Goal: Task Accomplishment & Management: Use online tool/utility

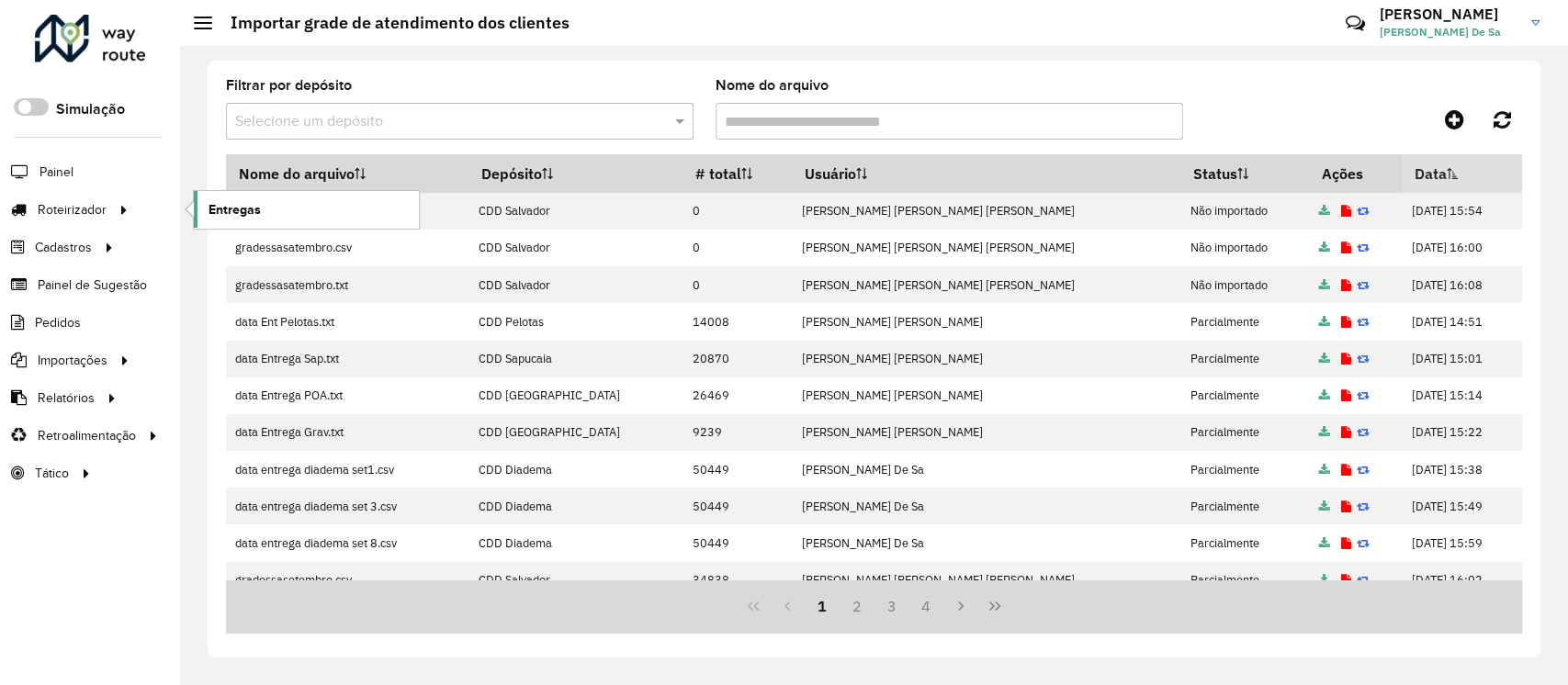
scroll to position [350, 0]
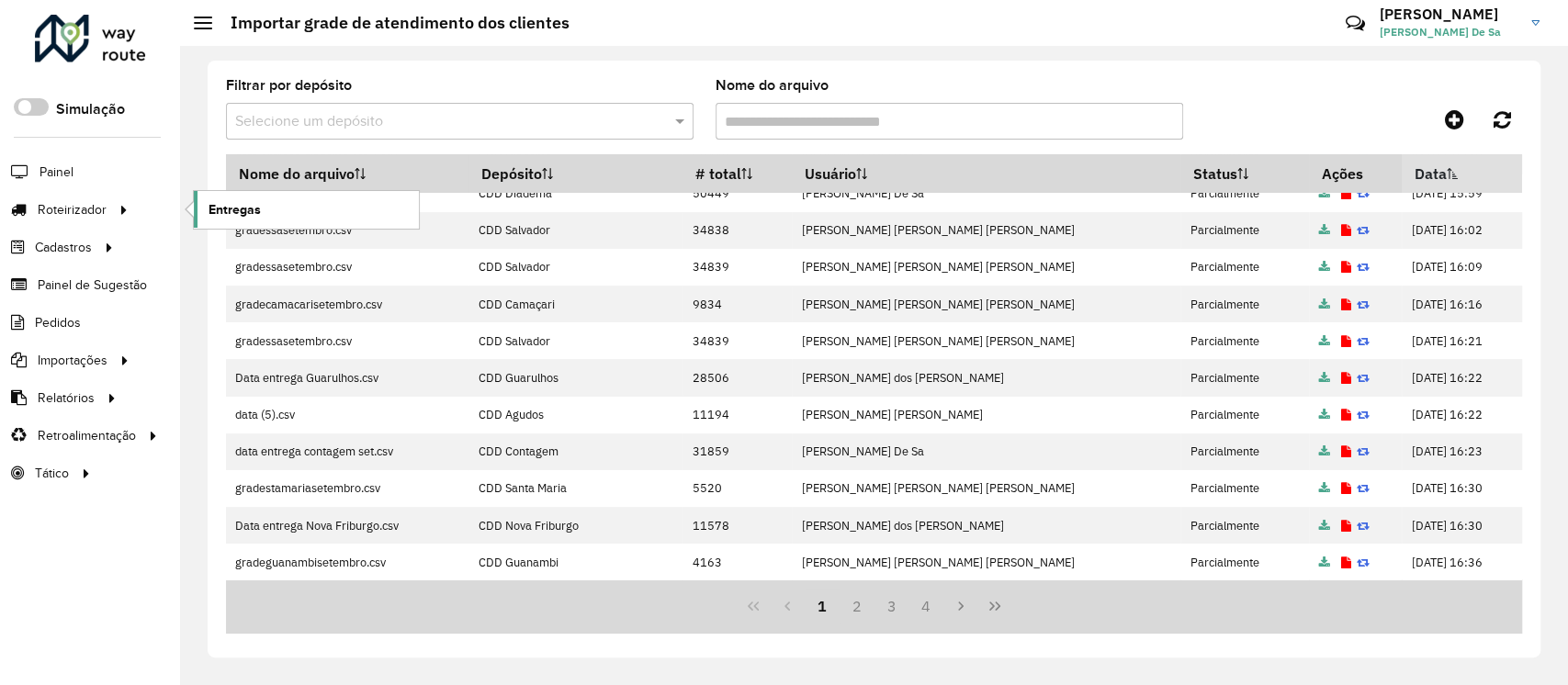
click at [226, 211] on span "Entregas" at bounding box center [234, 210] width 53 height 19
click at [222, 214] on span "Entregas" at bounding box center [234, 210] width 53 height 19
click at [1432, 32] on span "DANILO Sampaio De Sa" at bounding box center [1449, 32] width 138 height 16
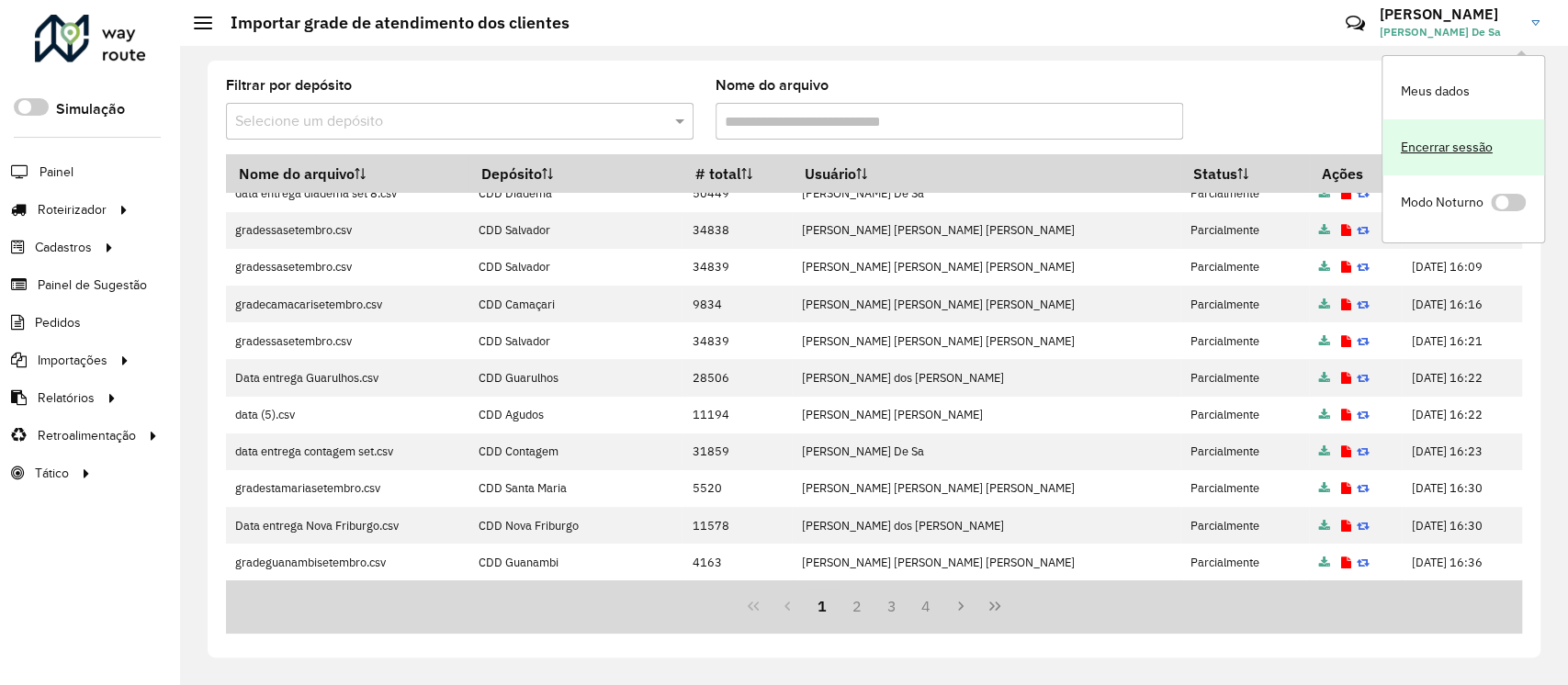
click at [1444, 146] on link "Encerrar sessão" at bounding box center [1463, 147] width 161 height 56
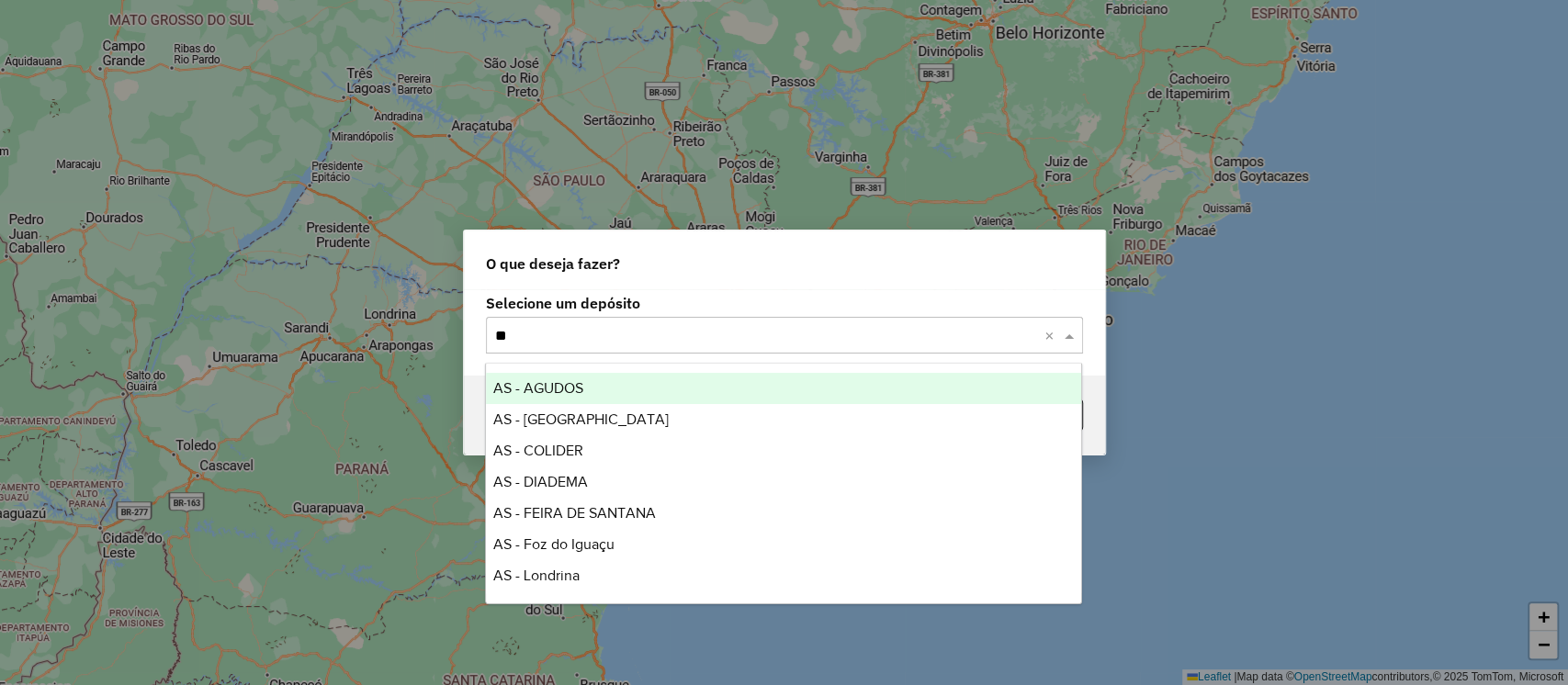
type input "***"
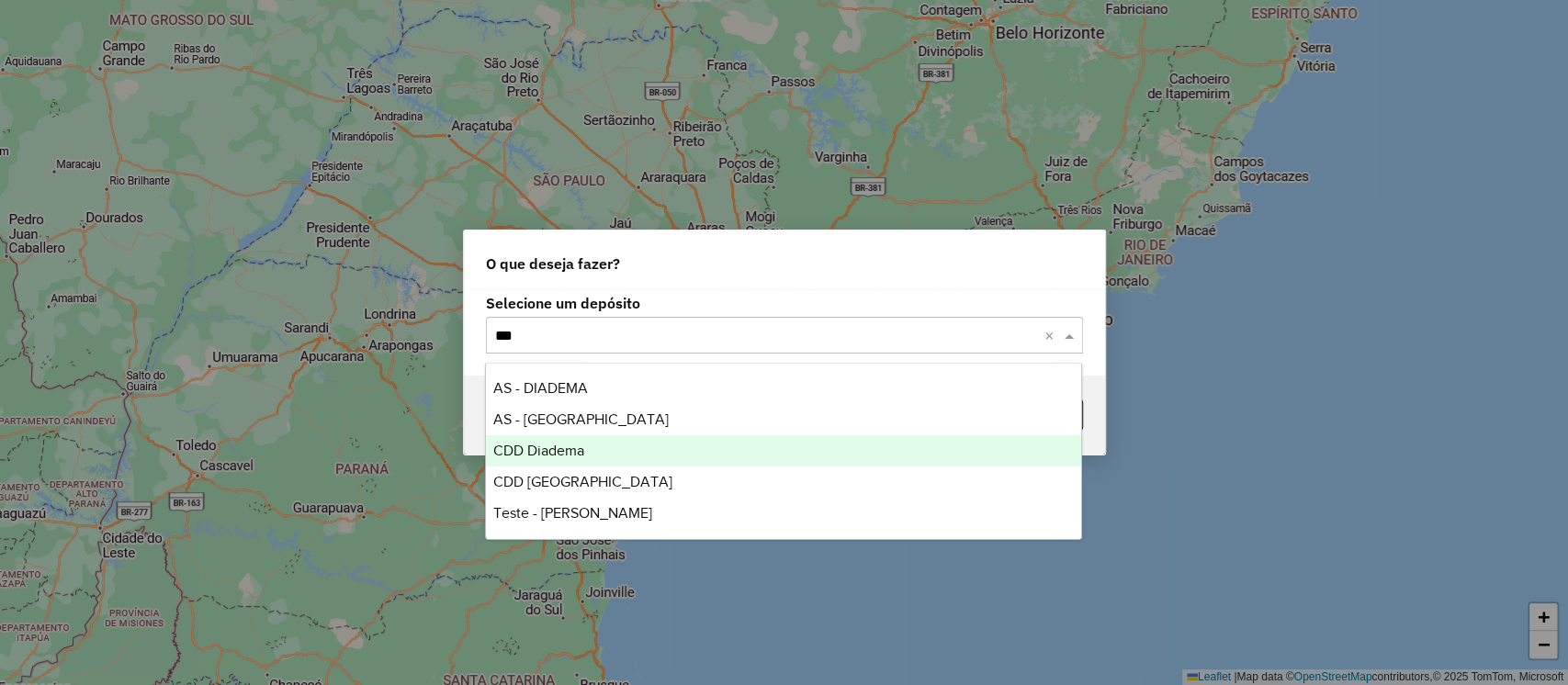
click at [530, 451] on span "CDD Diadema" at bounding box center [538, 450] width 91 height 15
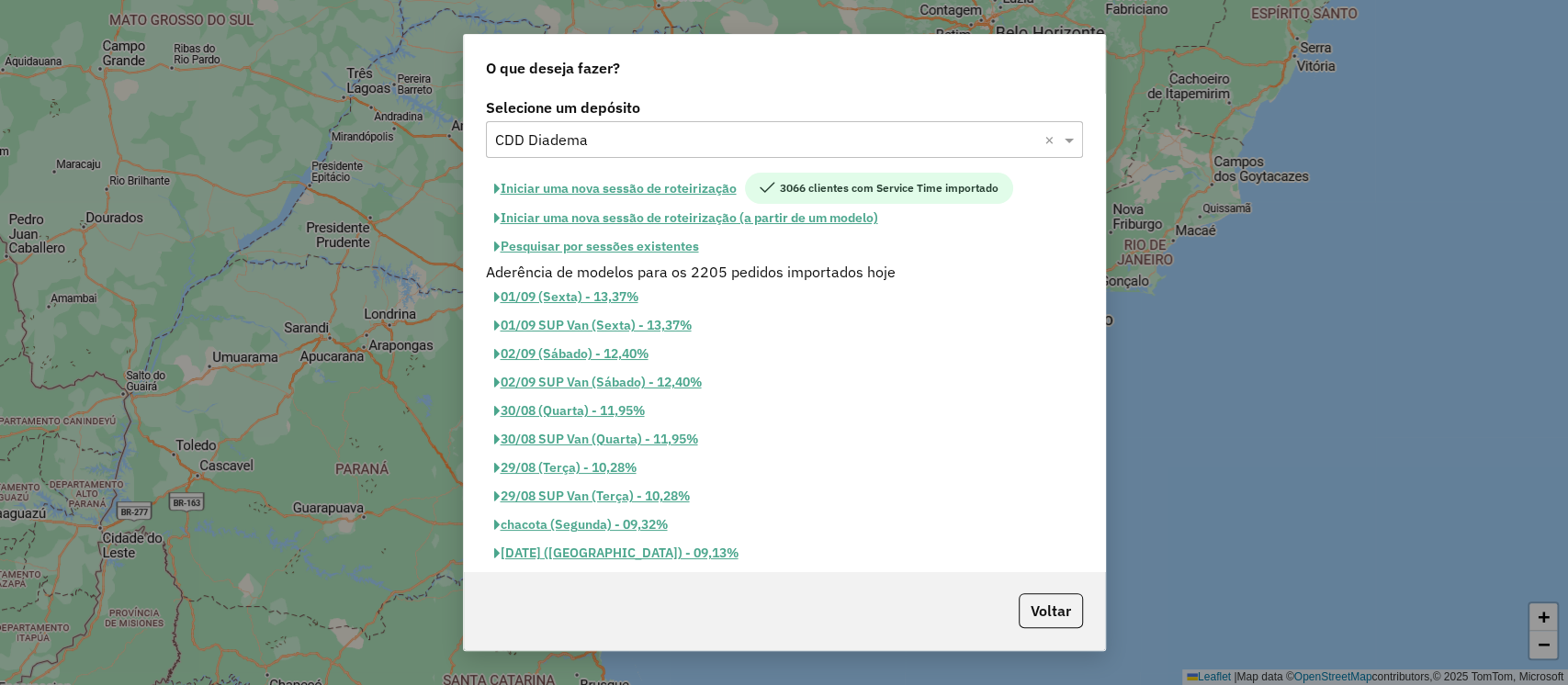
click at [617, 183] on button "Iniciar uma nova sessão de roteirização" at bounding box center [615, 188] width 259 height 32
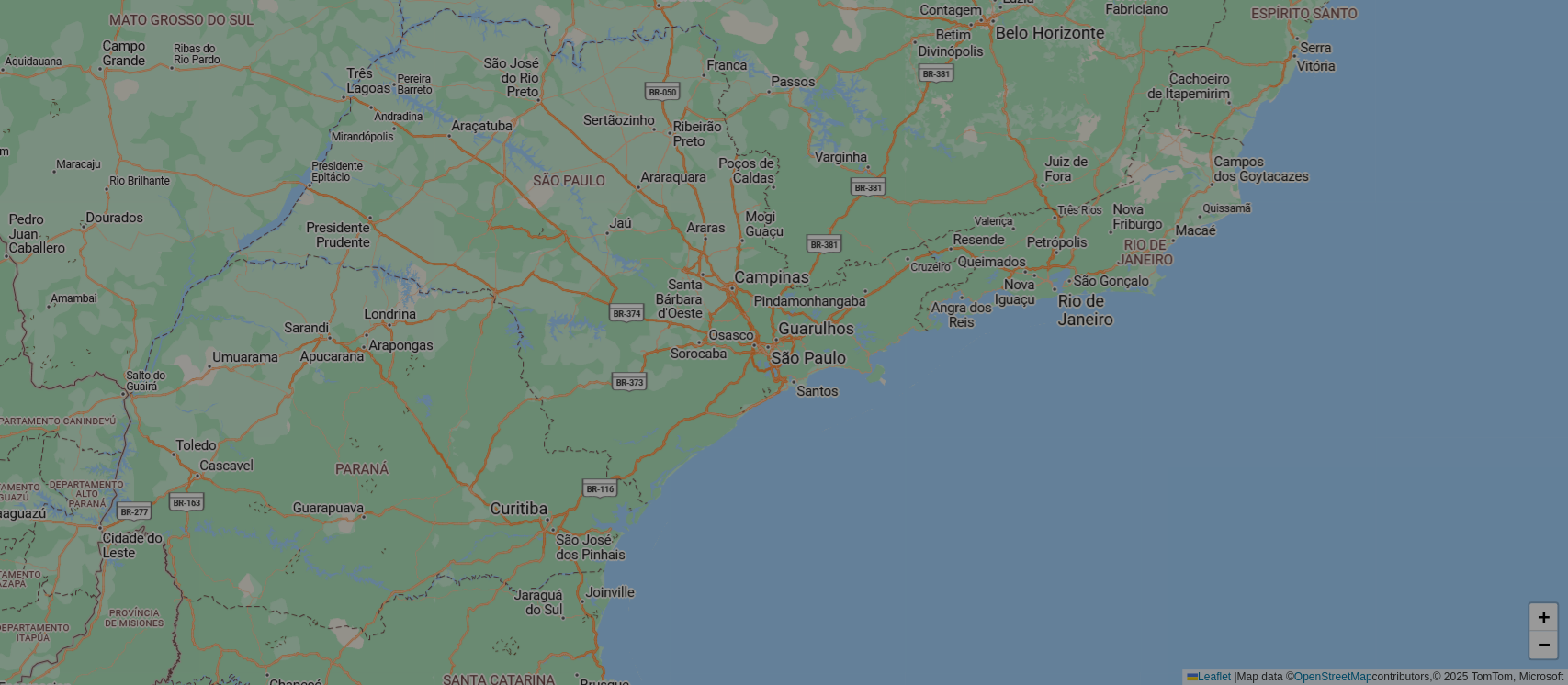
select select "*"
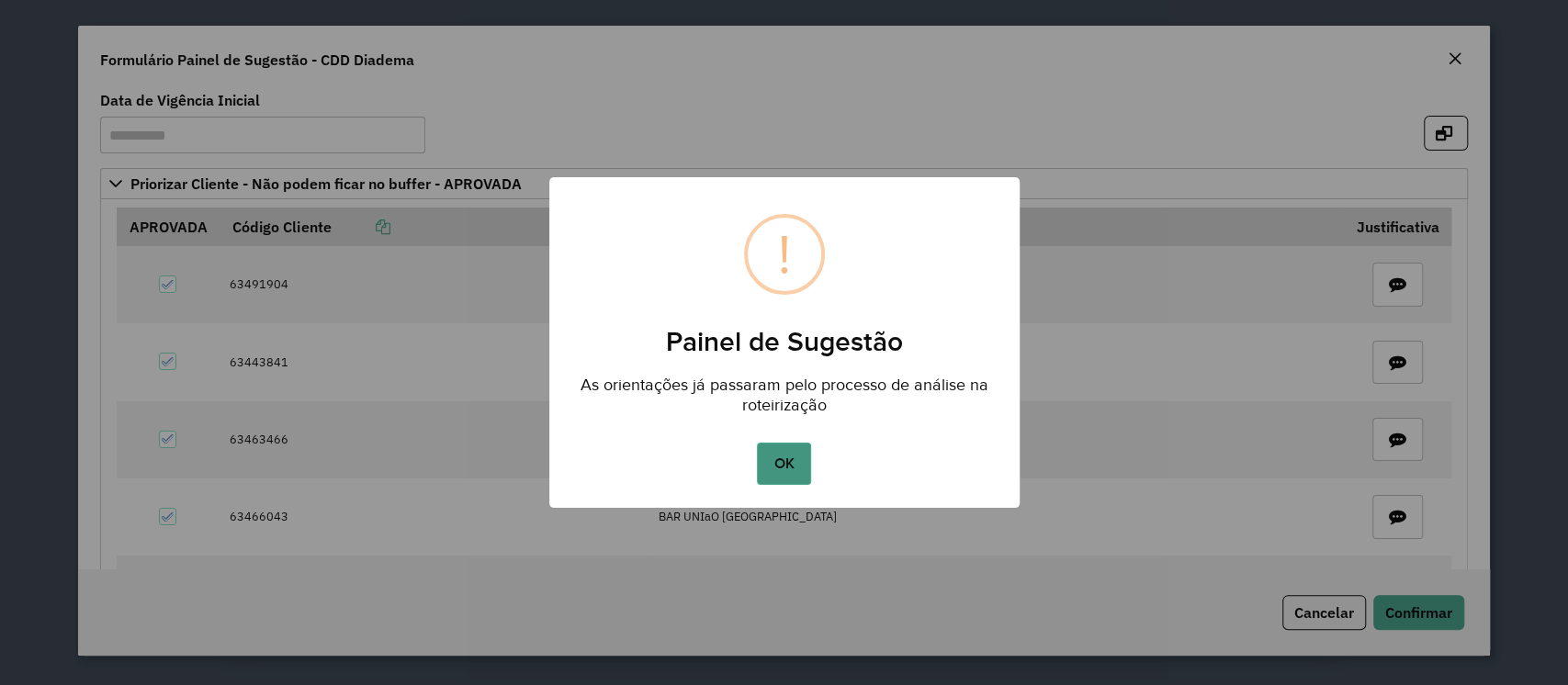
click at [784, 460] on button "OK" at bounding box center [784, 463] width 54 height 42
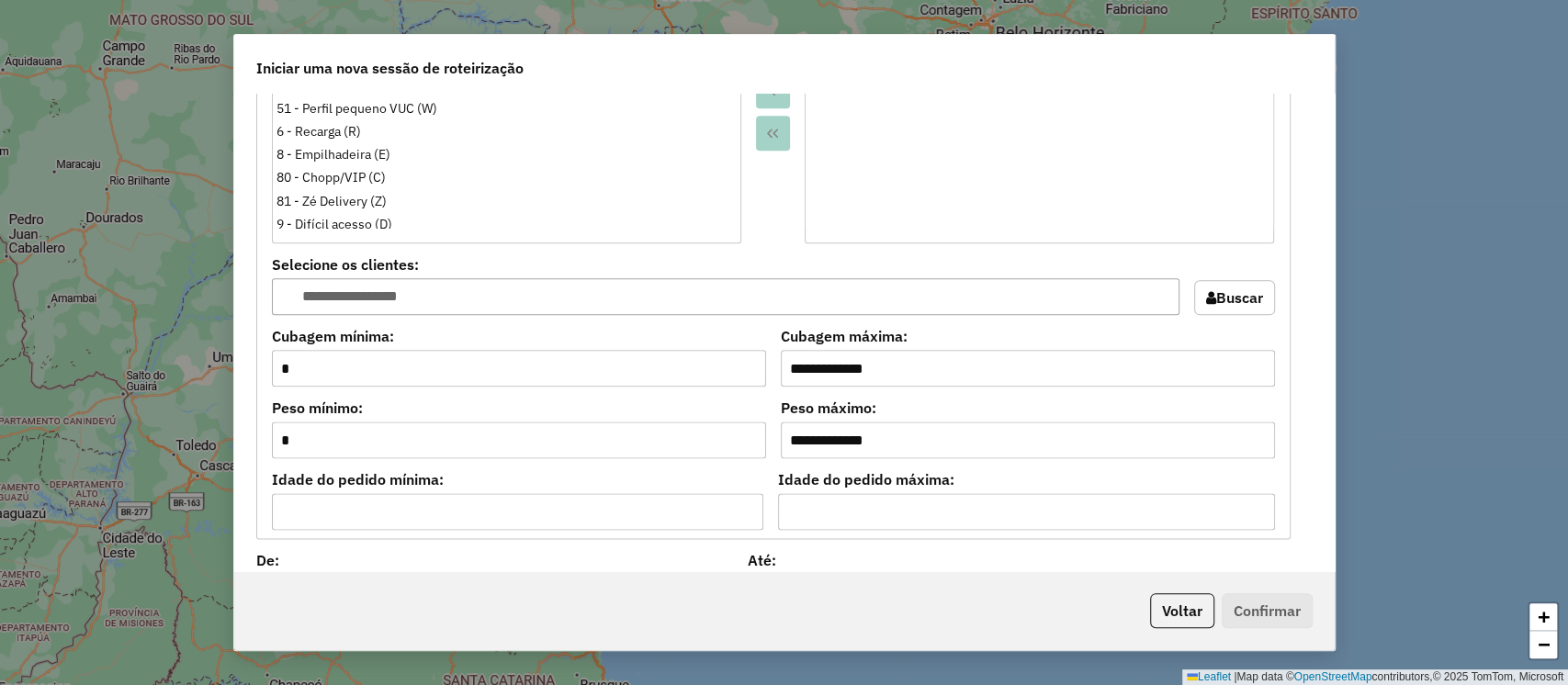
scroll to position [1999, 0]
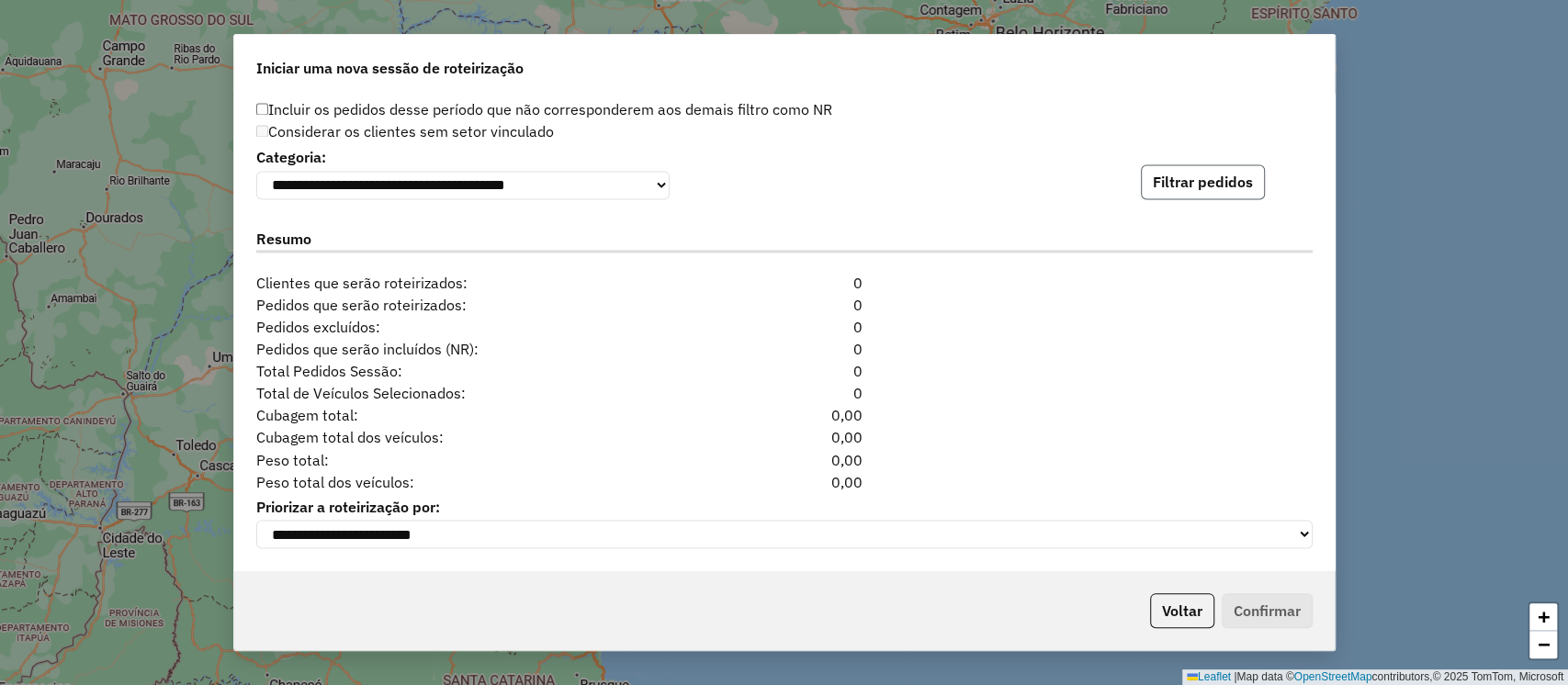
click at [1195, 181] on button "Filtrar pedidos" at bounding box center [1202, 181] width 124 height 35
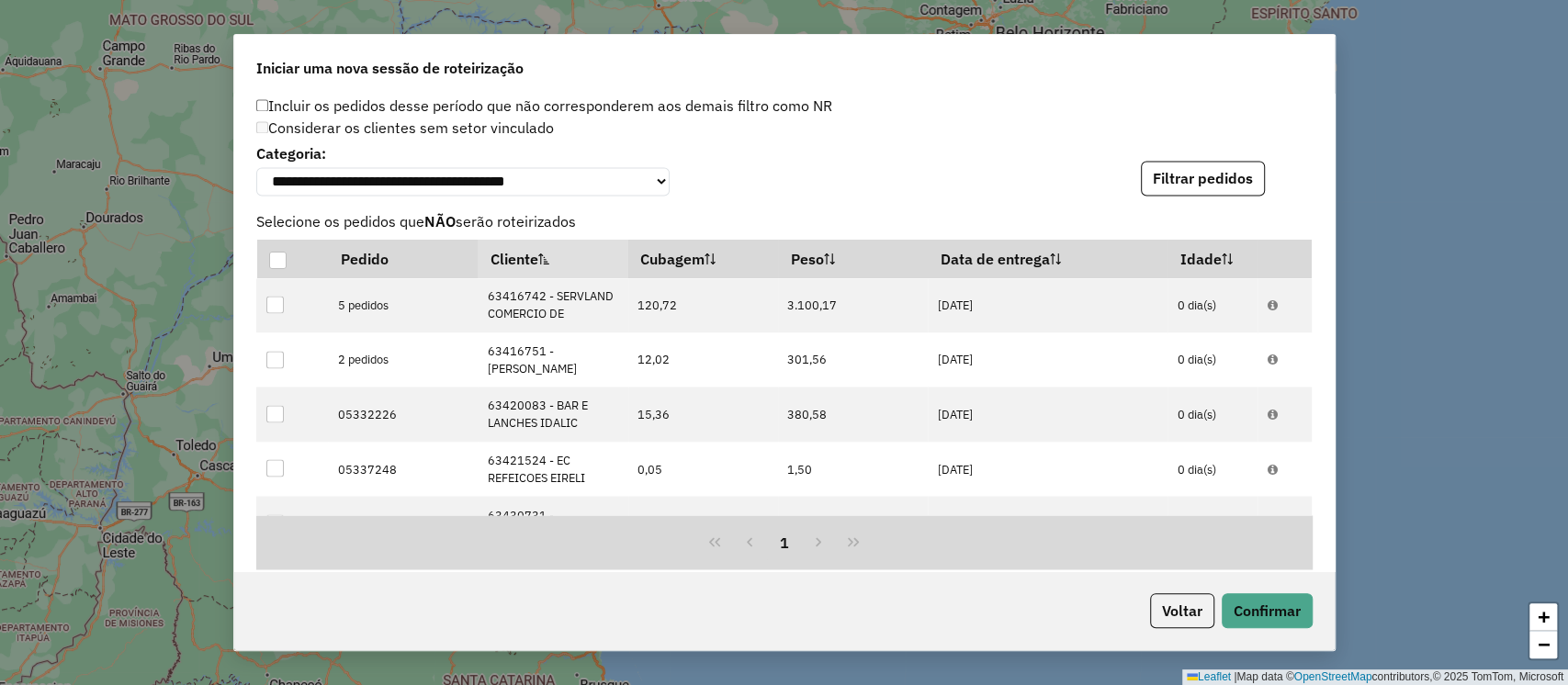
scroll to position [2401, 0]
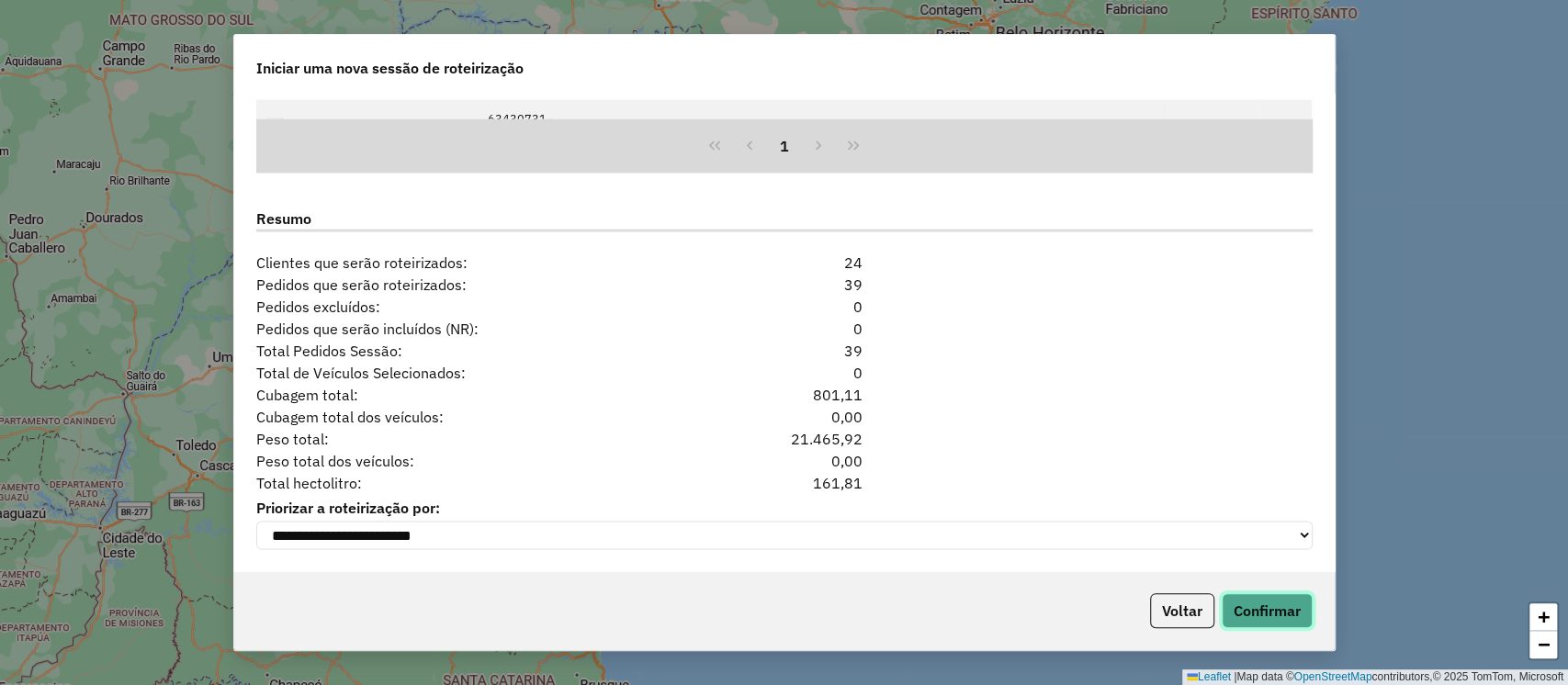
click at [1282, 614] on button "Confirmar" at bounding box center [1267, 610] width 91 height 35
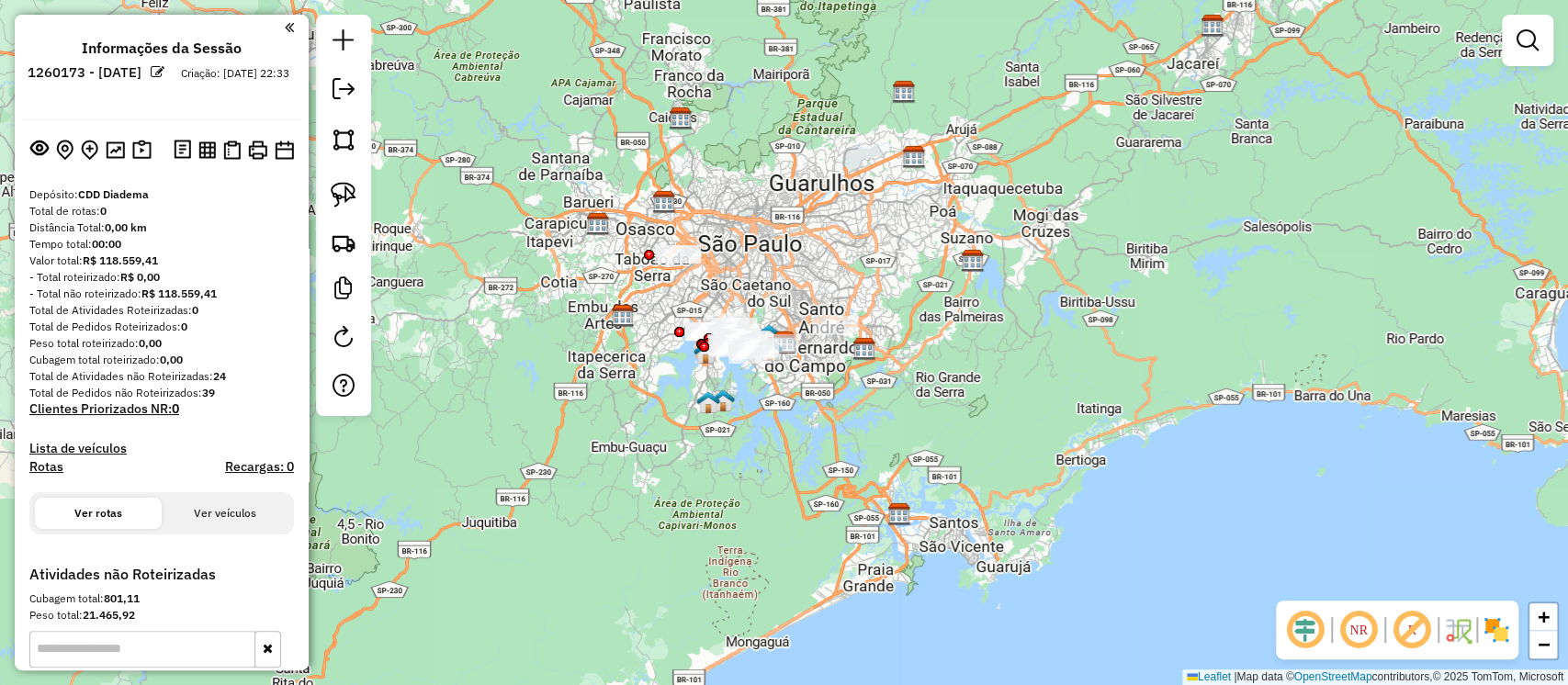
click at [1404, 623] on em at bounding box center [1412, 630] width 44 height 44
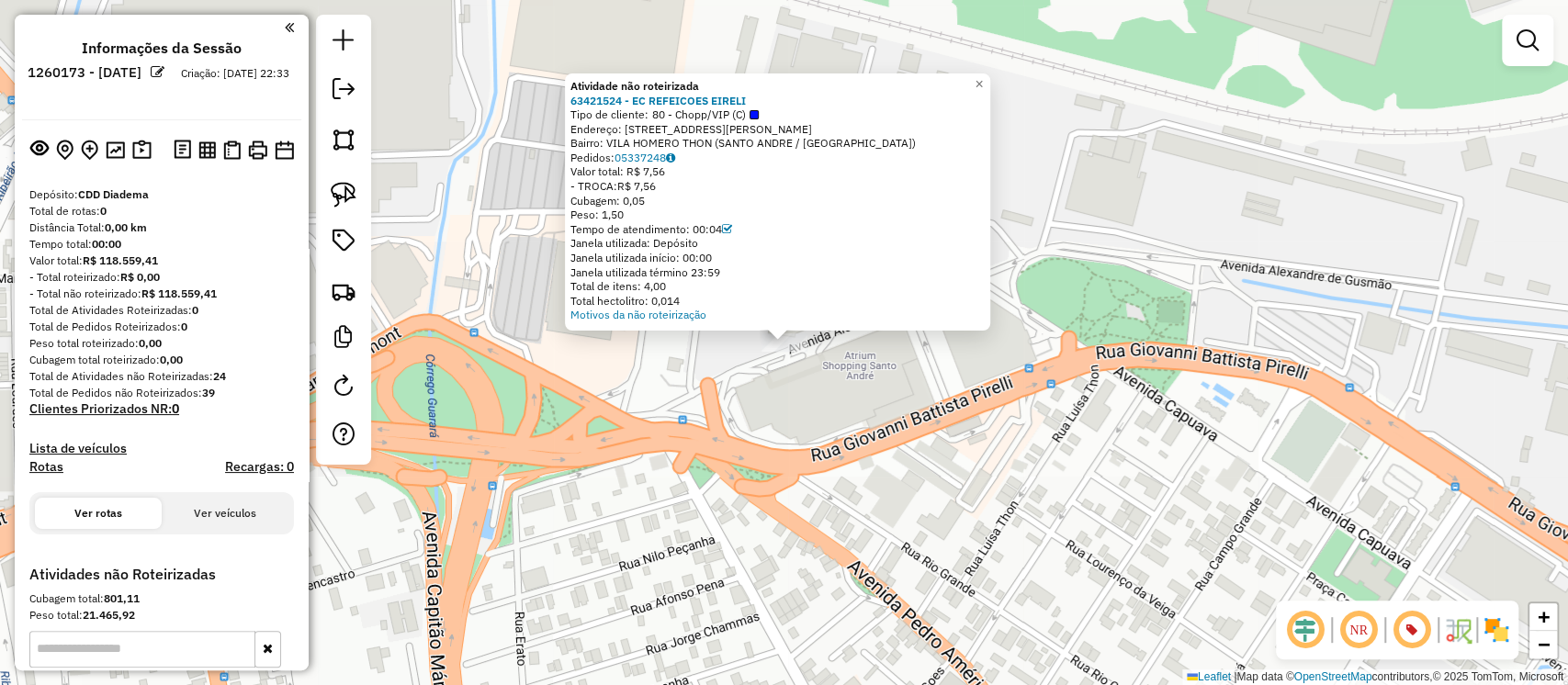
click at [901, 460] on div "Atividade não roteirizada 63421524 - EC REFEICOES EIRELI Tipo de cliente: 80 - …" at bounding box center [784, 342] width 1568 height 685
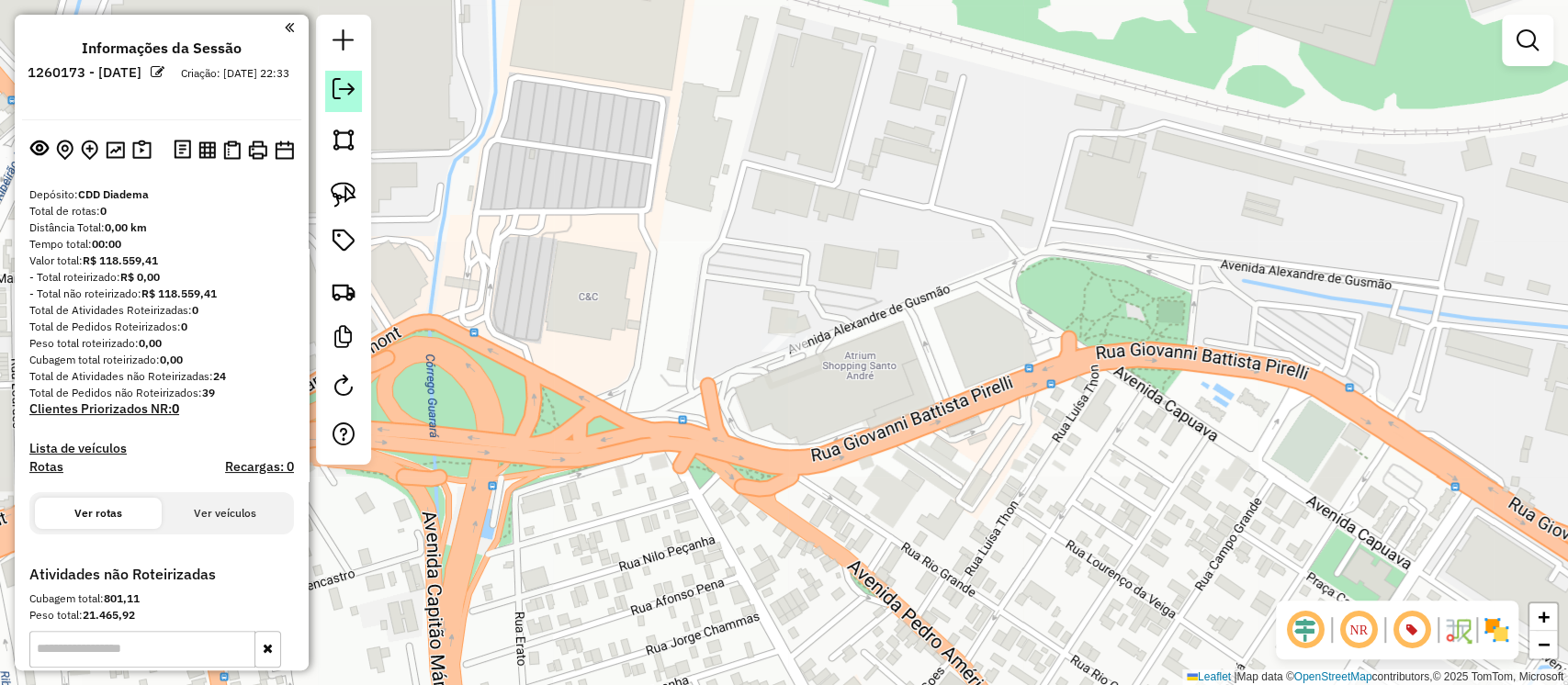
click at [343, 92] on em at bounding box center [344, 88] width 22 height 22
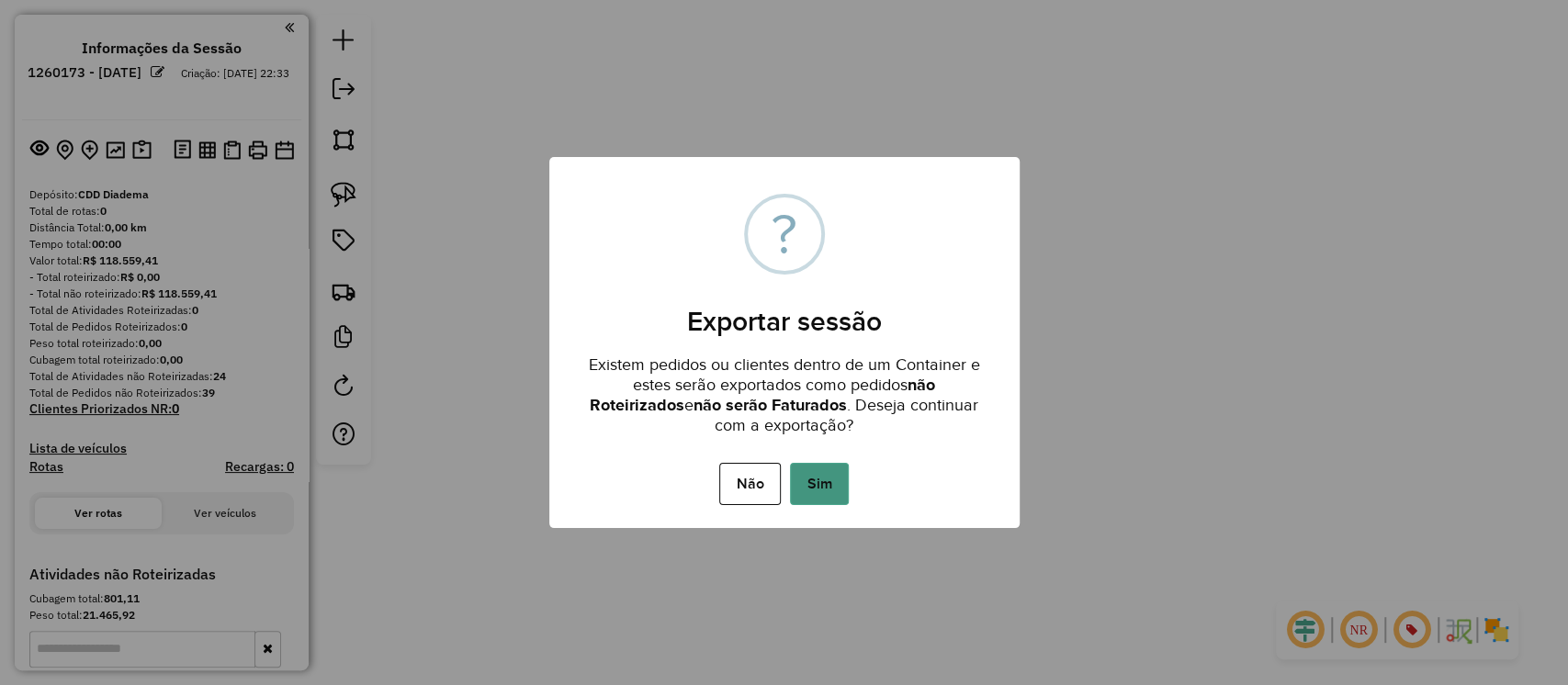
click at [816, 485] on button "Sim" at bounding box center [819, 484] width 59 height 42
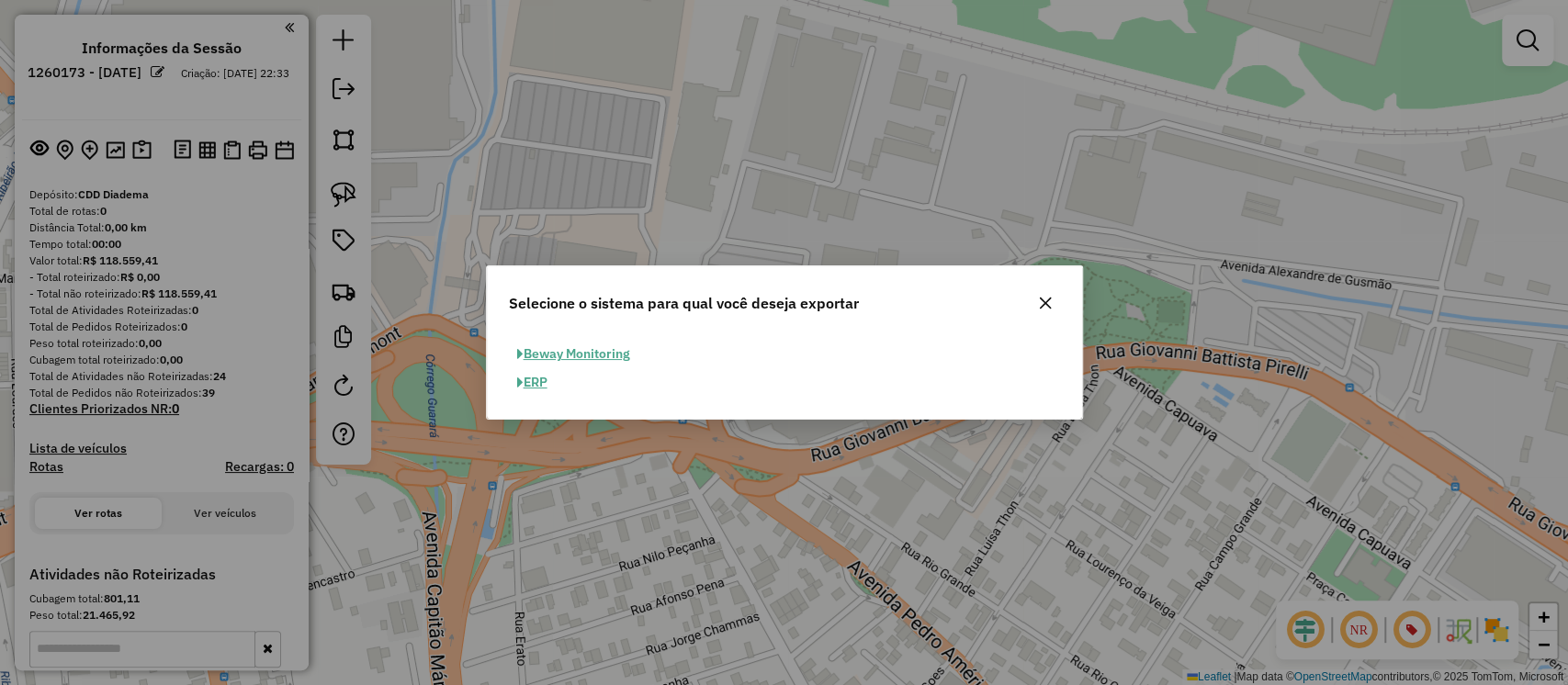
click at [537, 384] on button "ERP" at bounding box center [532, 383] width 47 height 29
select select "**"
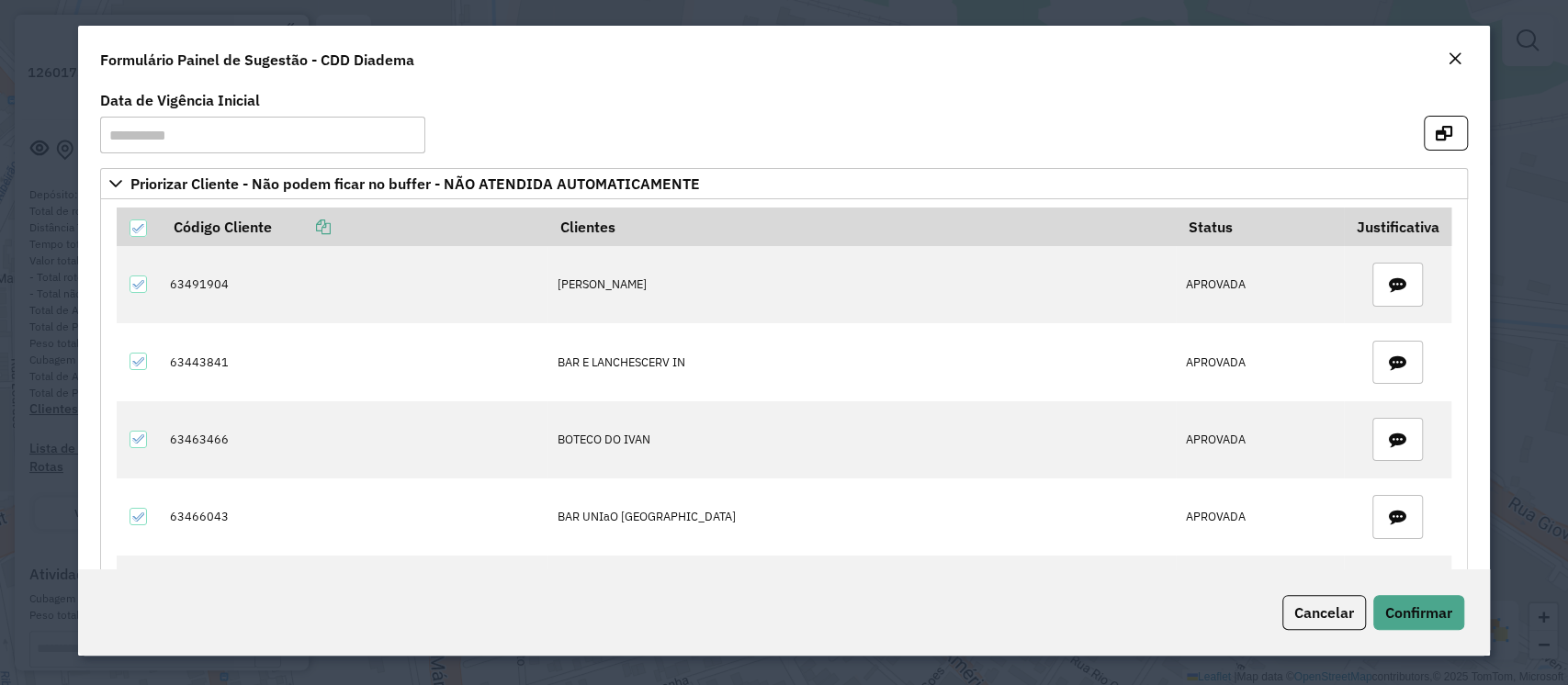
drag, startPoint x: 1452, startPoint y: 59, endPoint x: 1446, endPoint y: 69, distance: 11.7
click at [1451, 64] on em "Close" at bounding box center [1455, 59] width 14 height 14
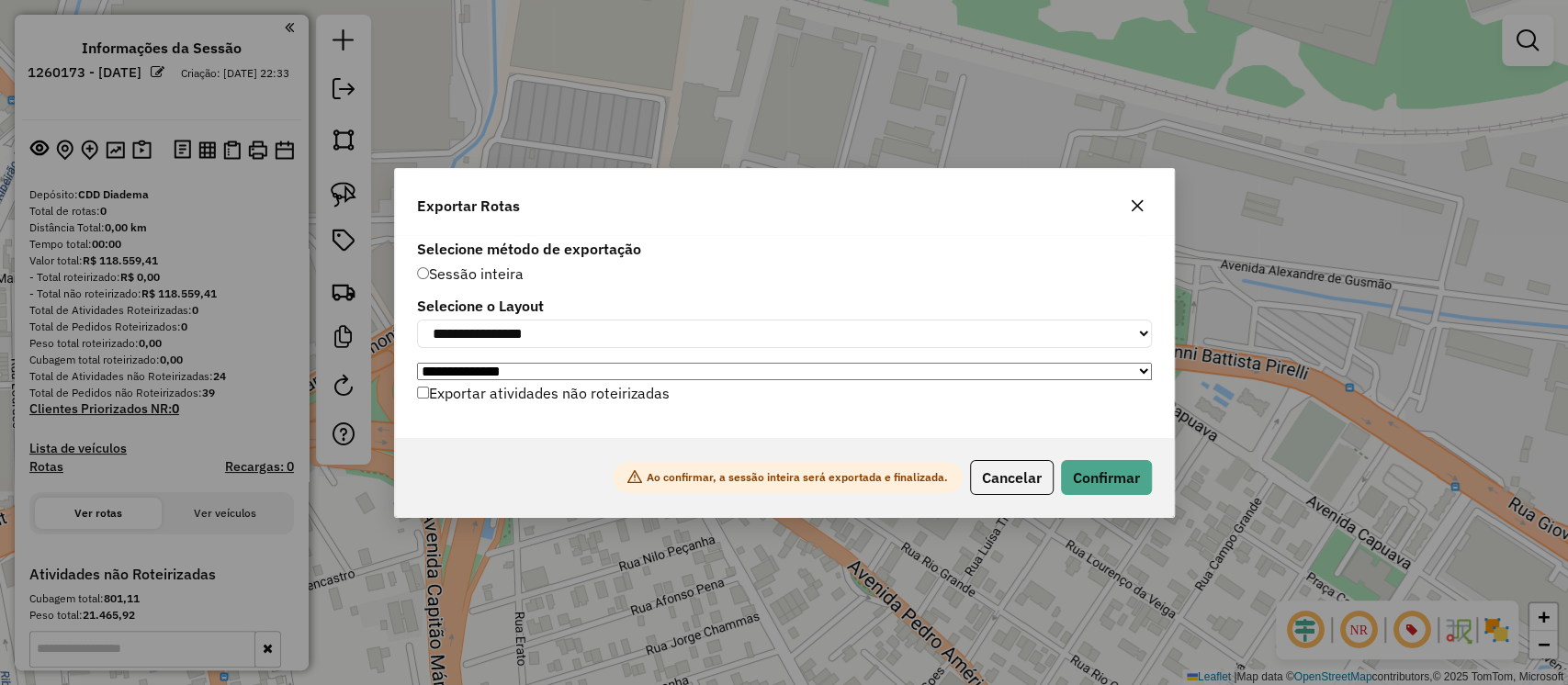
click at [565, 393] on label "Exportar atividades não roteirizadas" at bounding box center [543, 393] width 252 height 35
click at [1127, 490] on button "Confirmar" at bounding box center [1106, 478] width 91 height 35
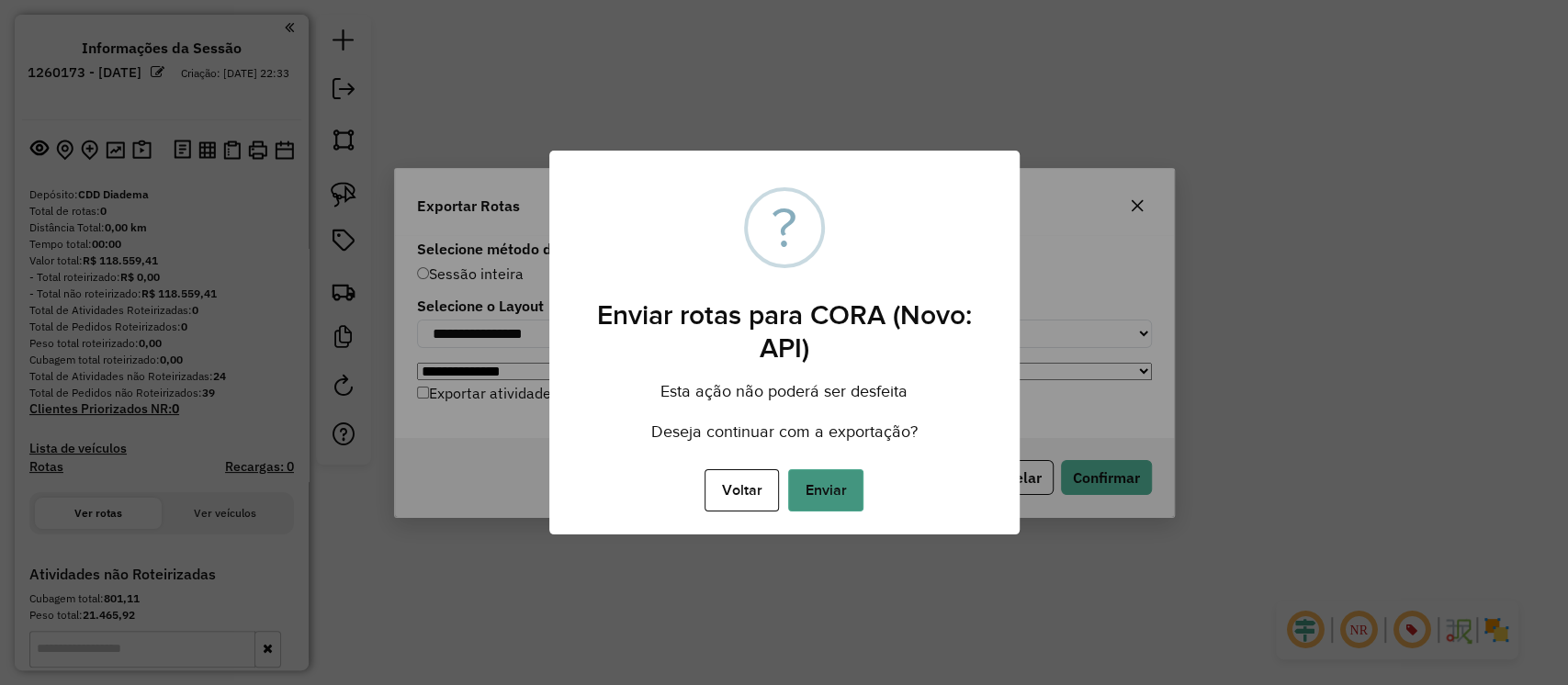
click at [831, 488] on button "Enviar" at bounding box center [825, 490] width 76 height 42
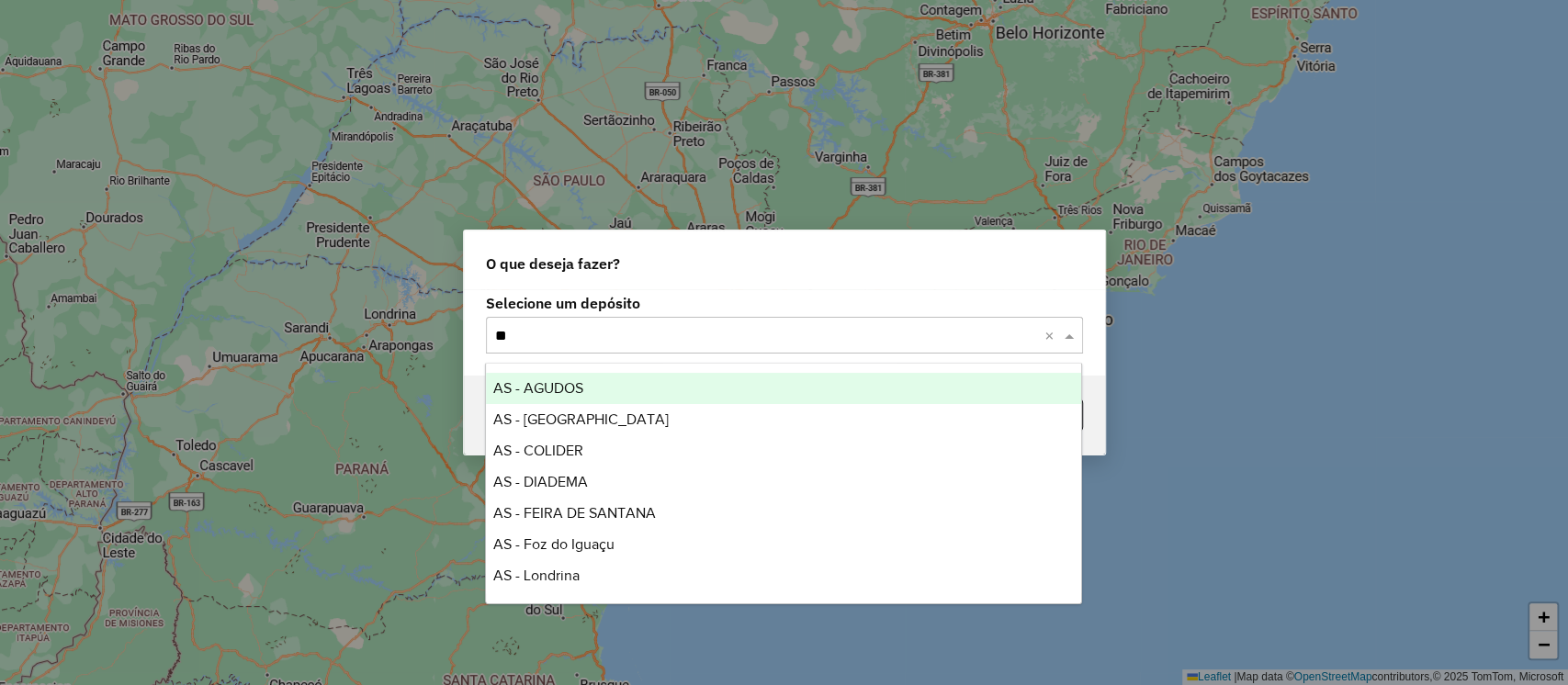
type input "***"
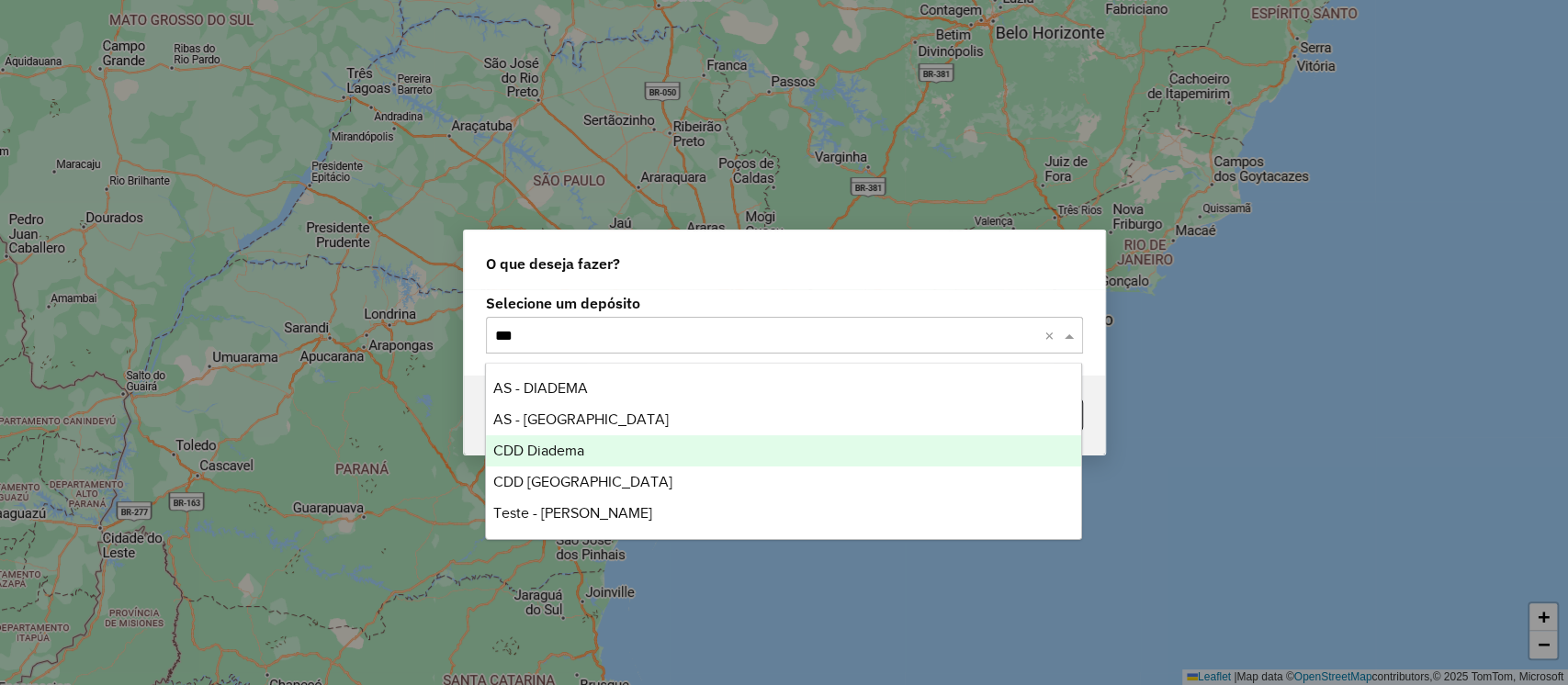
click at [558, 453] on span "CDD Diadema" at bounding box center [538, 450] width 91 height 15
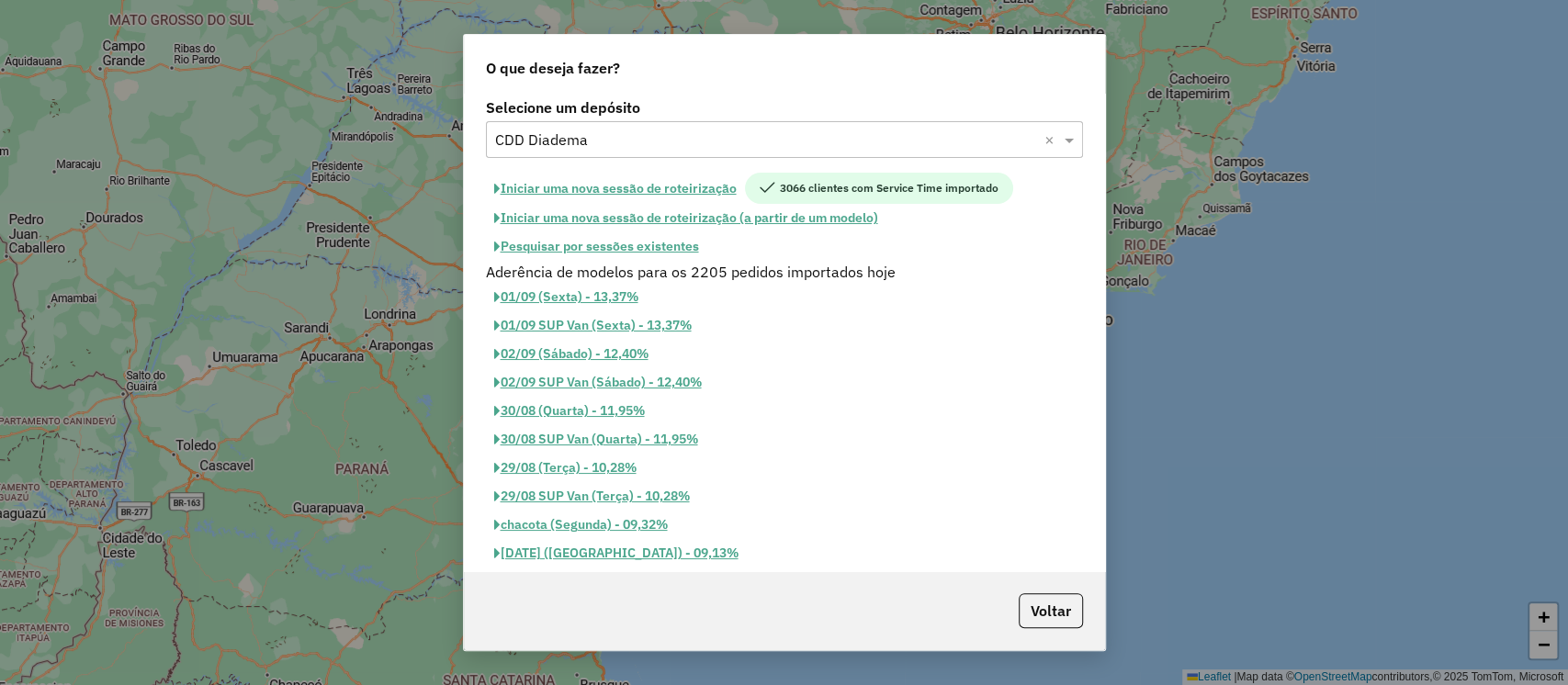
click at [648, 239] on button "Pesquisar por sessões existentes" at bounding box center [596, 247] width 222 height 29
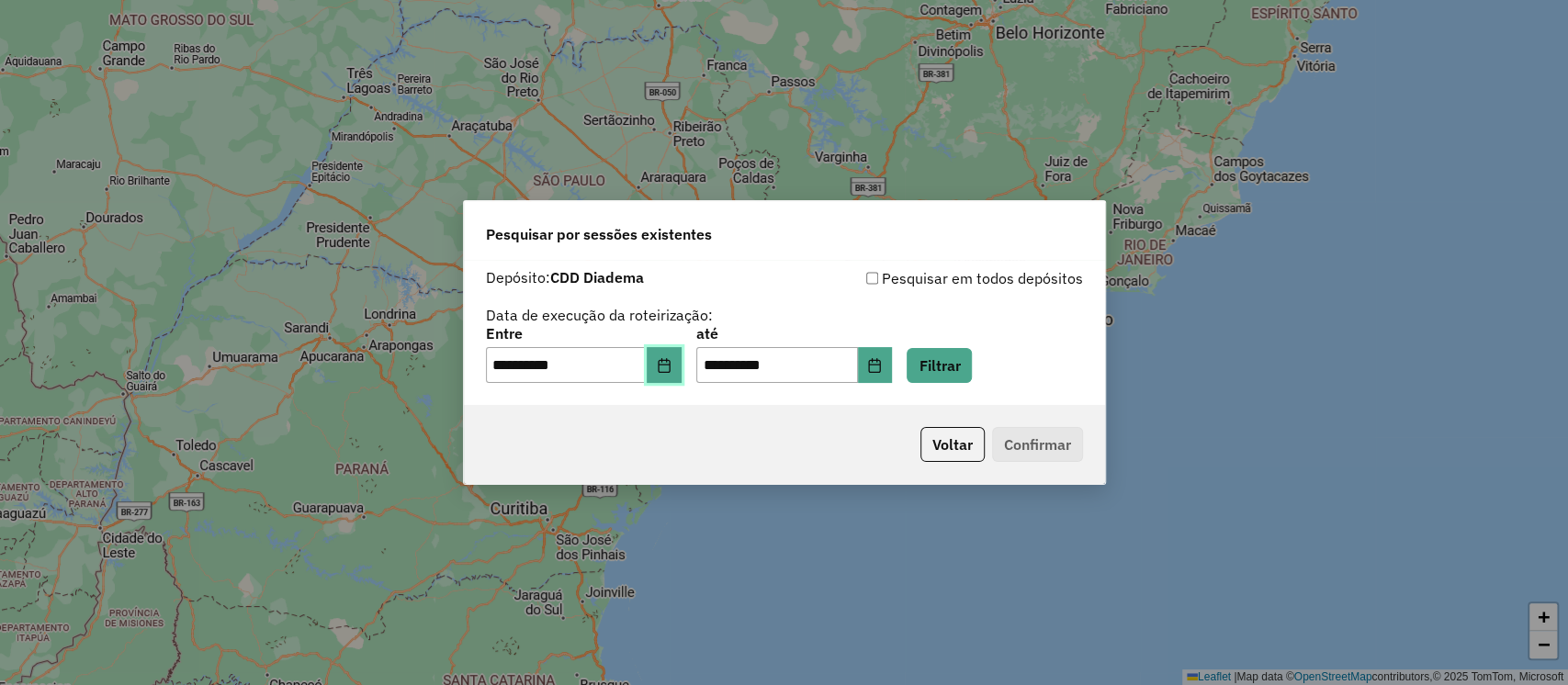
click at [672, 361] on icon "Choose Date" at bounding box center [663, 365] width 14 height 14
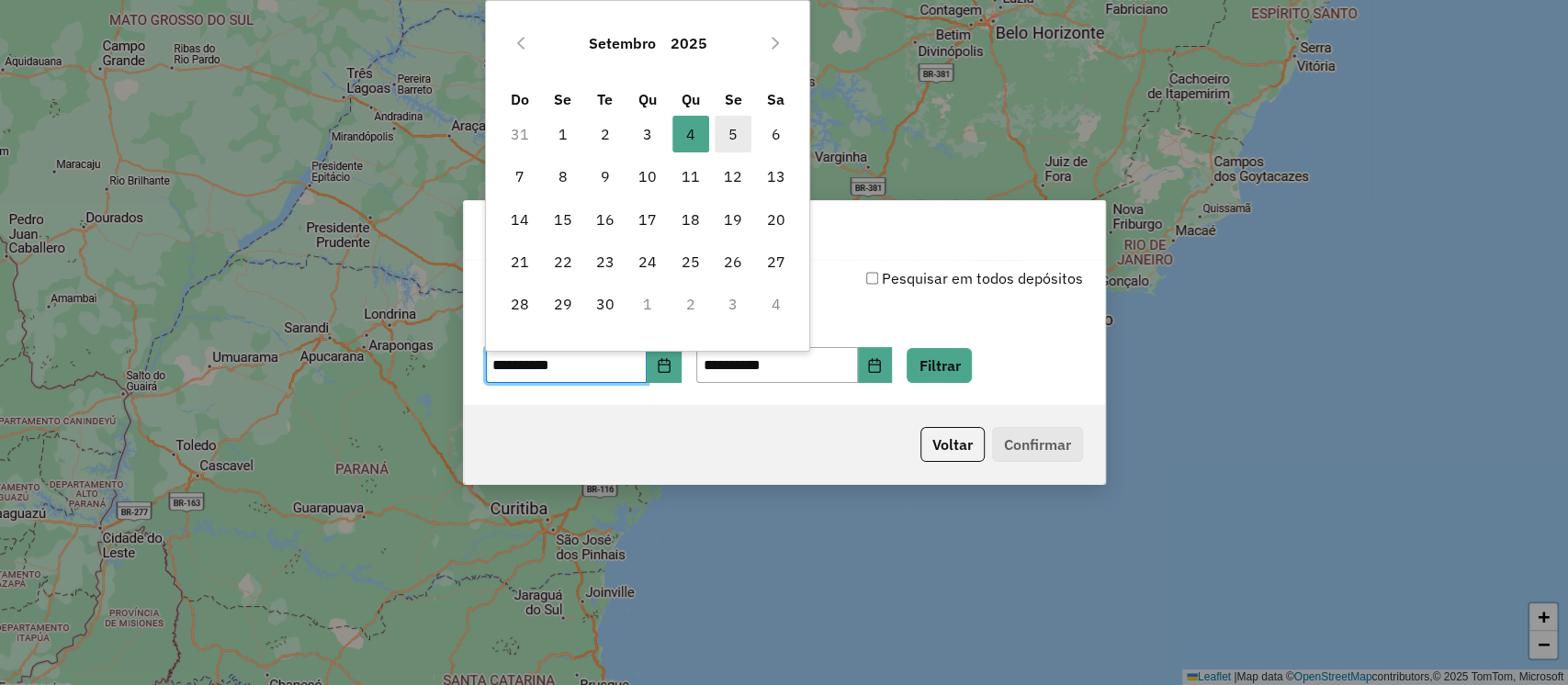
click at [727, 137] on span "5" at bounding box center [733, 134] width 36 height 36
type input "**********"
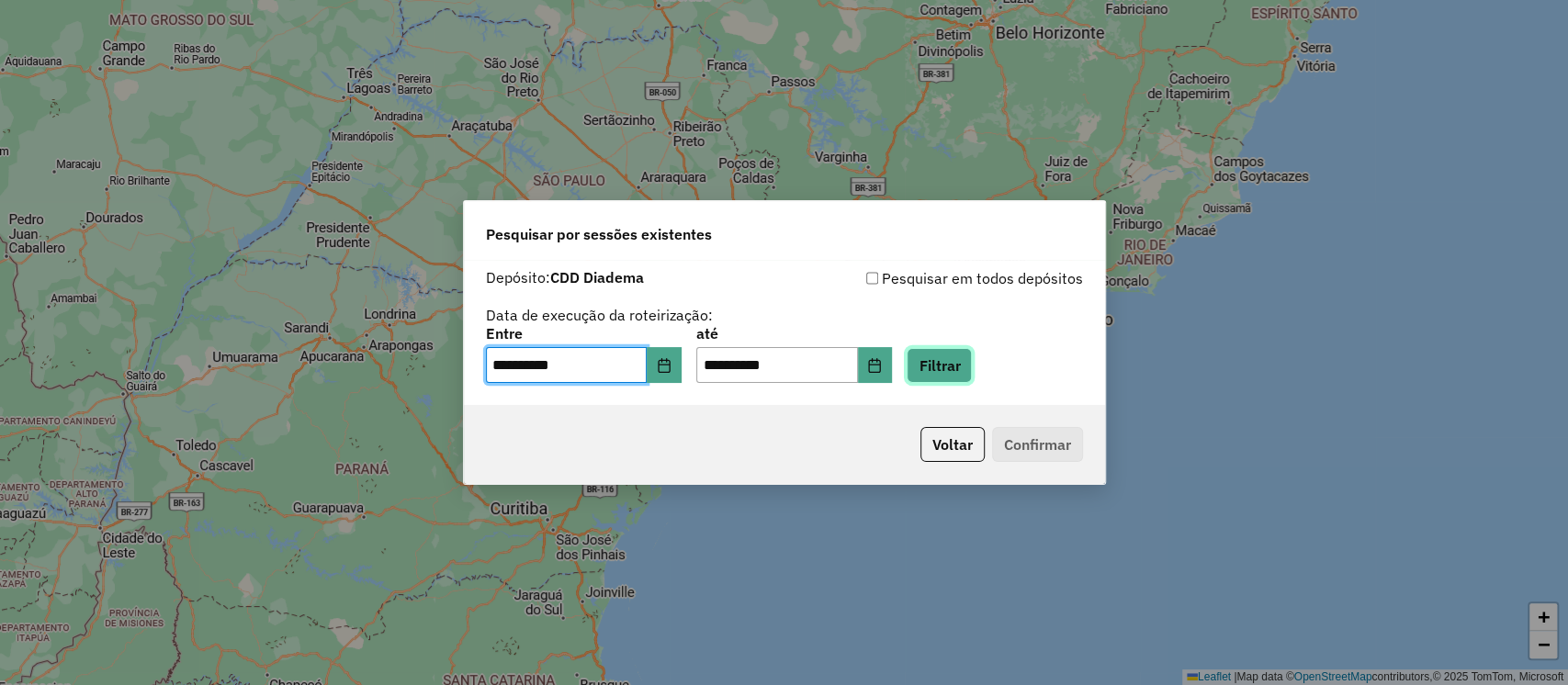
click at [953, 378] on button "Filtrar" at bounding box center [939, 366] width 65 height 35
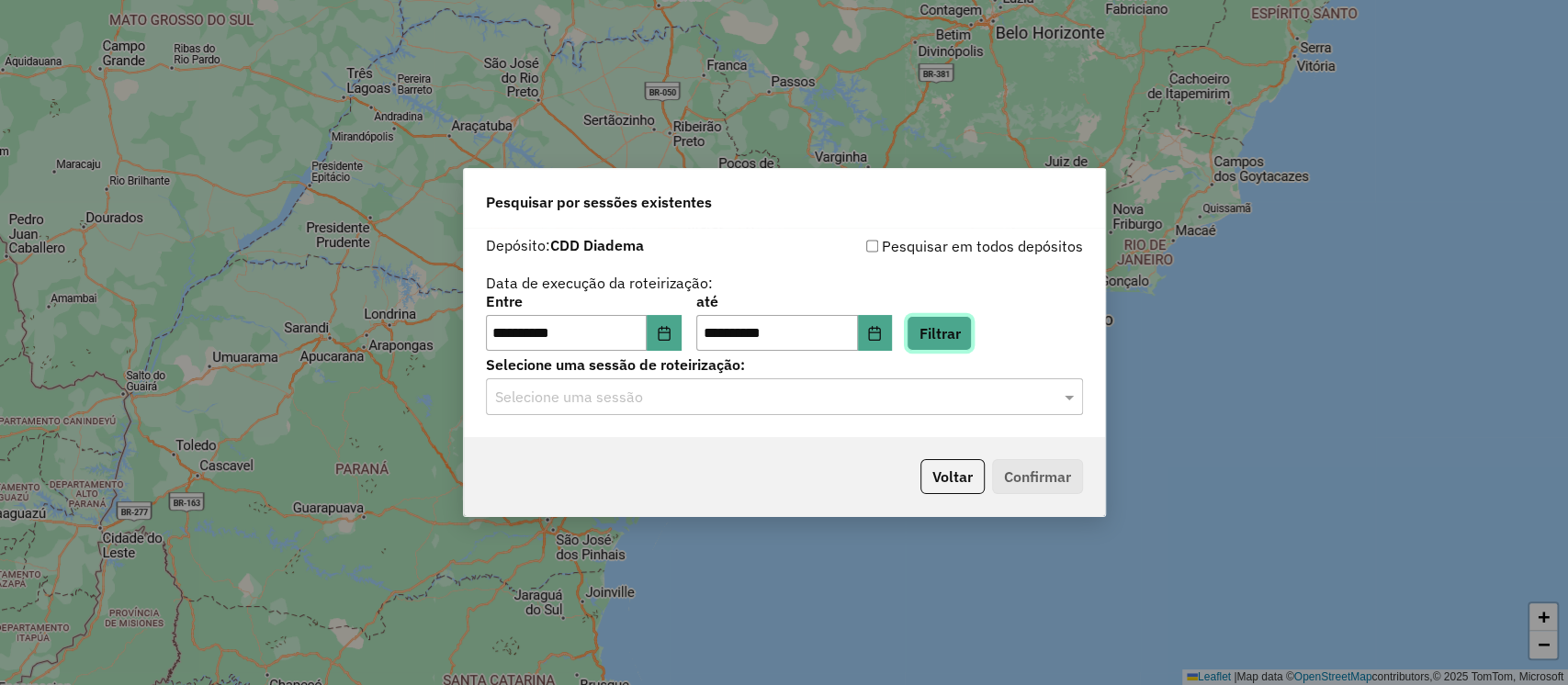
click at [956, 342] on button "Filtrar" at bounding box center [939, 333] width 65 height 35
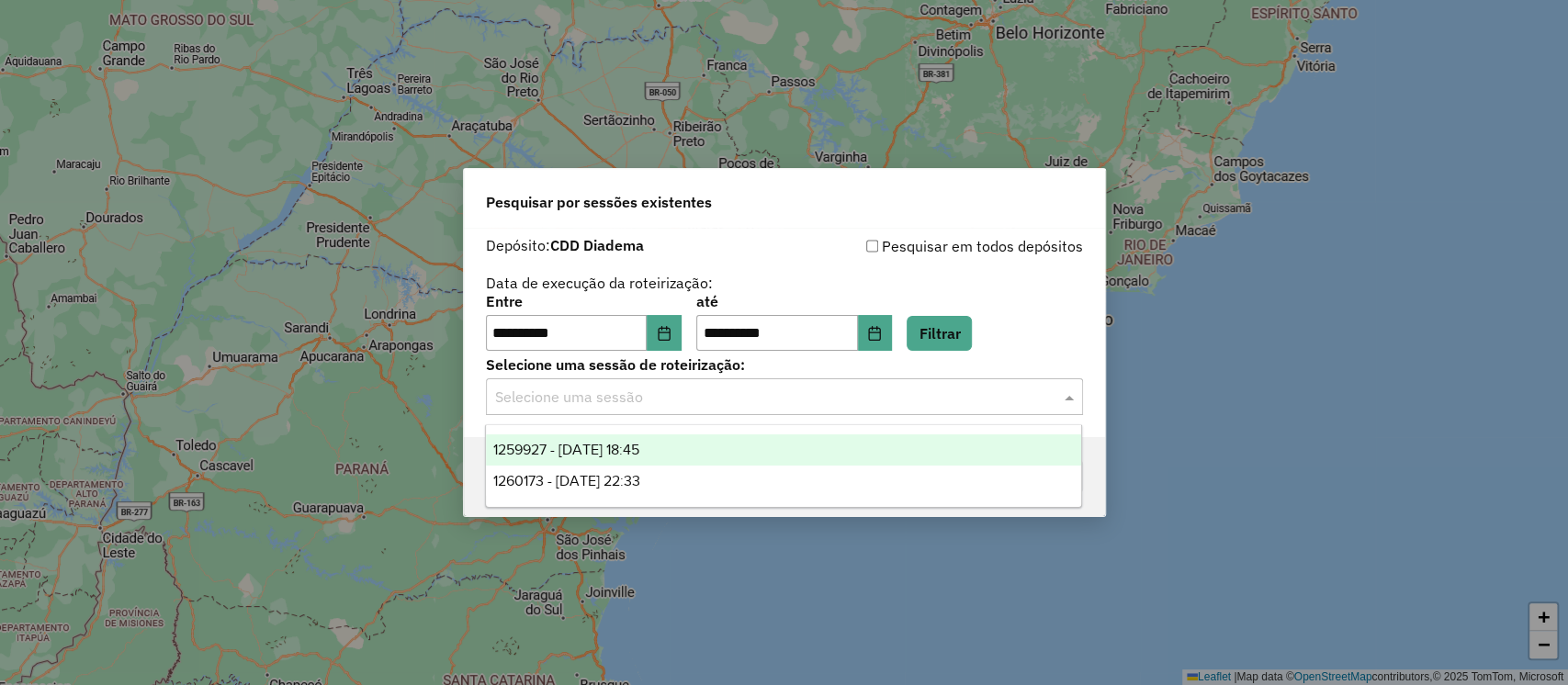
click at [710, 405] on input "text" at bounding box center [766, 397] width 542 height 22
click at [639, 452] on span "1259927 - 05/09/2025 18:45" at bounding box center [566, 449] width 146 height 15
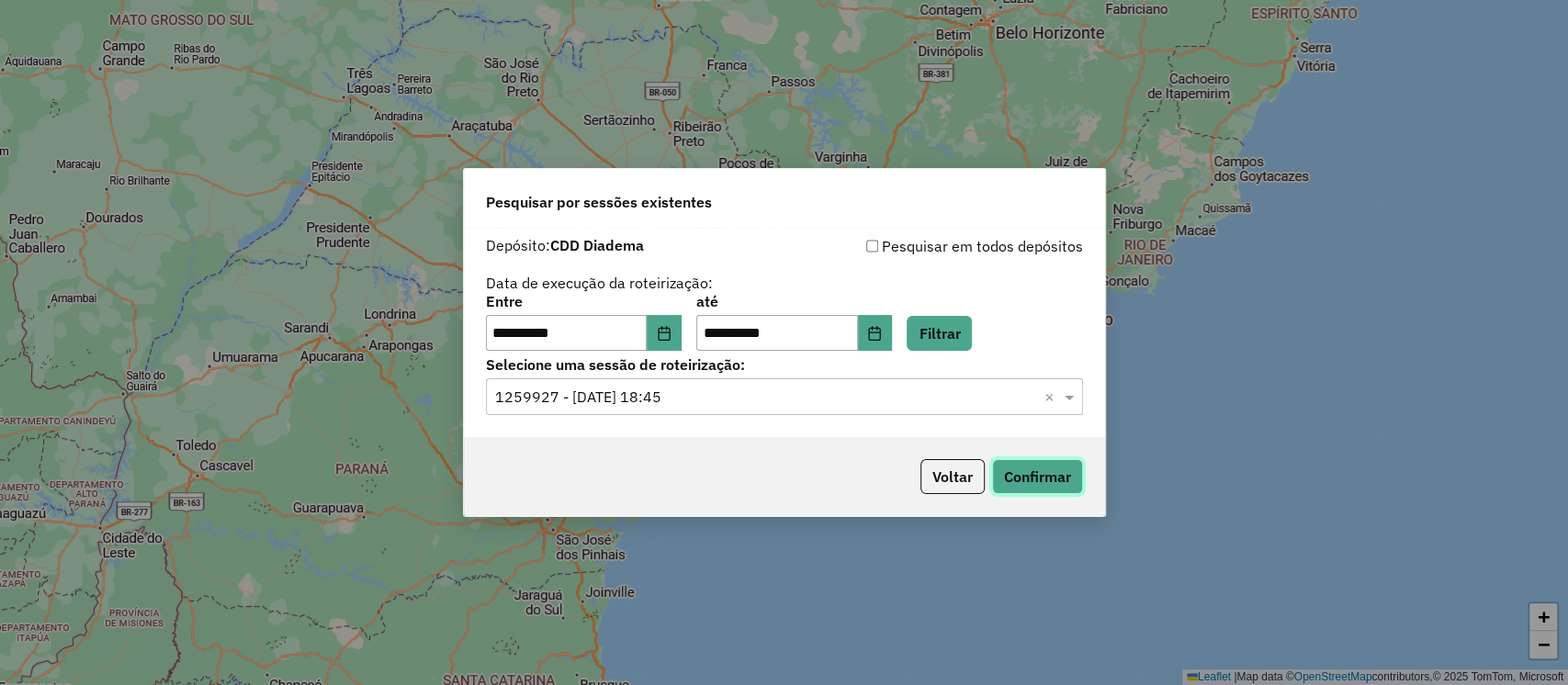
click at [1044, 483] on button "Confirmar" at bounding box center [1037, 477] width 91 height 35
